Goal: Check status: Check status

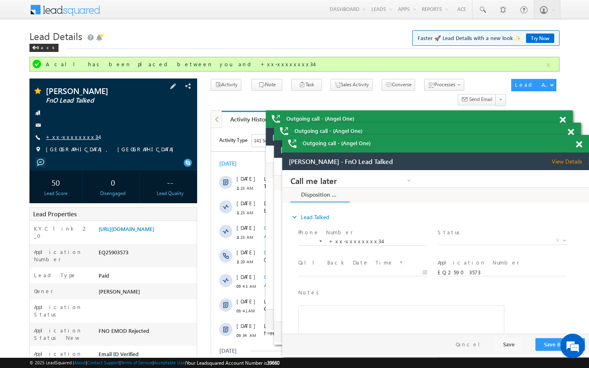
click at [79, 138] on link "+xx-xxxxxxxx34" at bounding box center [72, 136] width 53 height 7
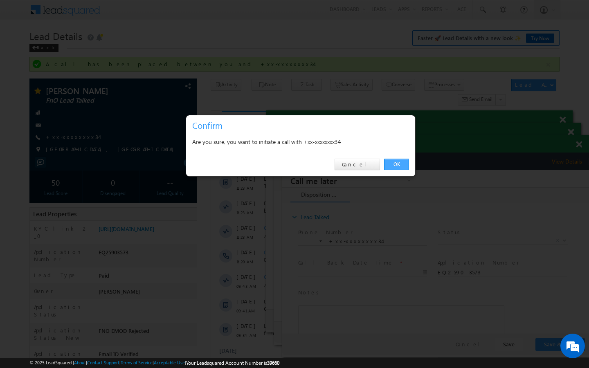
drag, startPoint x: 398, startPoint y: 161, endPoint x: 115, endPoint y: 8, distance: 321.3
click at [398, 161] on link "OK" at bounding box center [396, 164] width 25 height 11
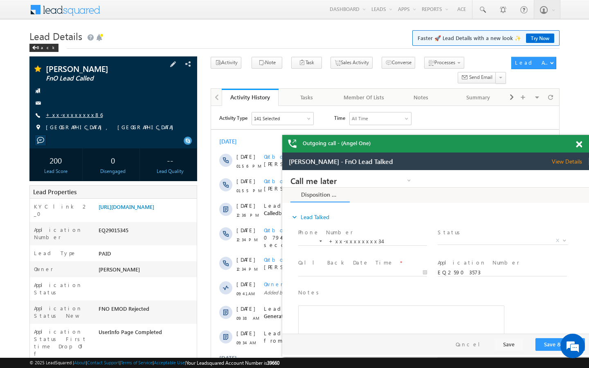
click at [56, 117] on link "+xx-xxxxxxxx86" at bounding box center [74, 114] width 57 height 7
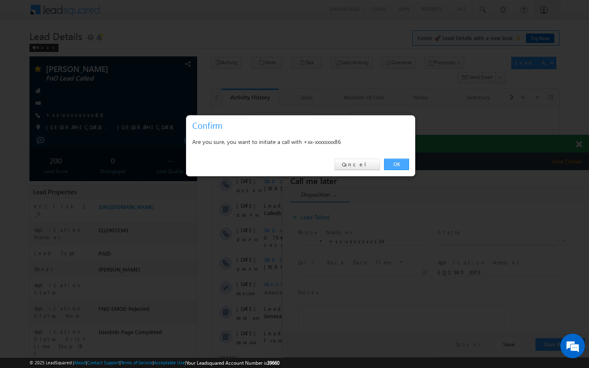
click at [394, 162] on link "OK" at bounding box center [396, 164] width 25 height 11
